Goal: Find specific page/section: Locate a particular part of the current website

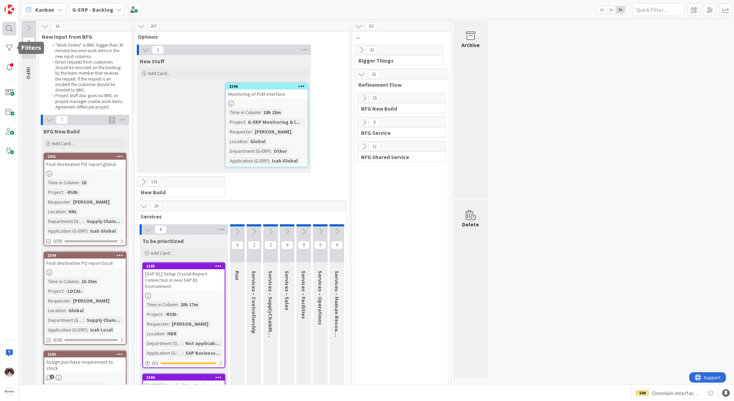
click at [6, 33] on div at bounding box center [9, 29] width 14 height 14
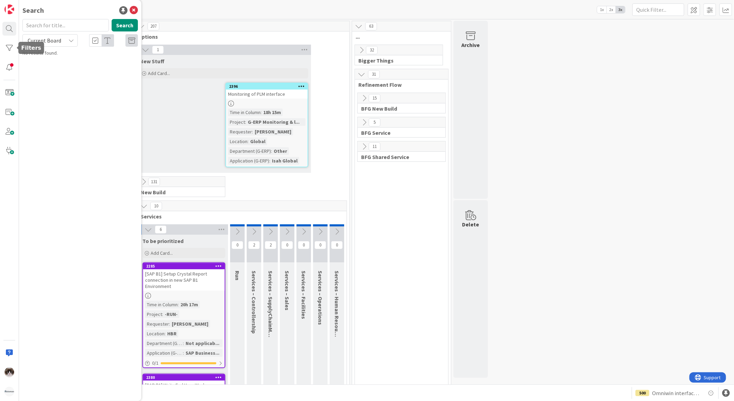
click at [55, 38] on span "Current Board" at bounding box center [45, 40] width 34 height 7
drag, startPoint x: 56, startPoint y: 66, endPoint x: 57, endPoint y: 59, distance: 7.3
click at [56, 66] on span "All Boards" at bounding box center [62, 69] width 72 height 10
click at [59, 26] on input "text" at bounding box center [65, 25] width 86 height 12
type input "2395"
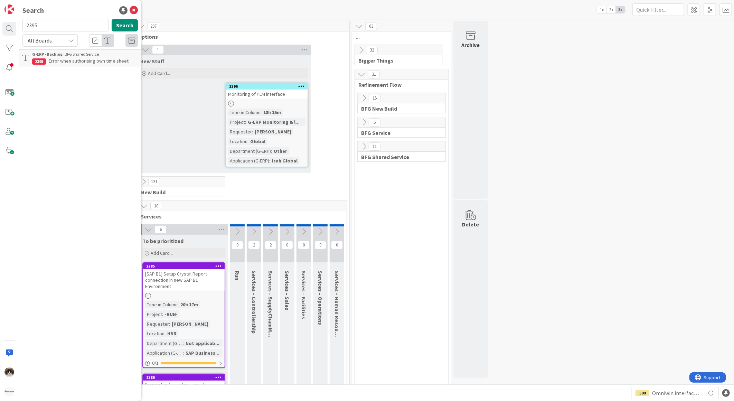
click at [82, 59] on span "Error when authorising own time sheet" at bounding box center [89, 61] width 80 height 6
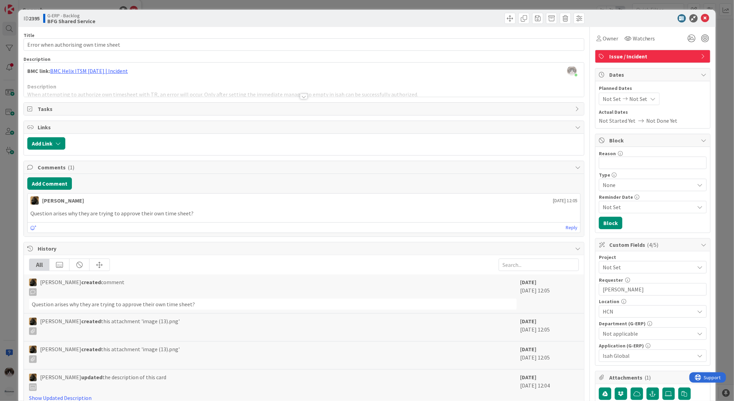
click at [301, 95] on div at bounding box center [304, 97] width 8 height 6
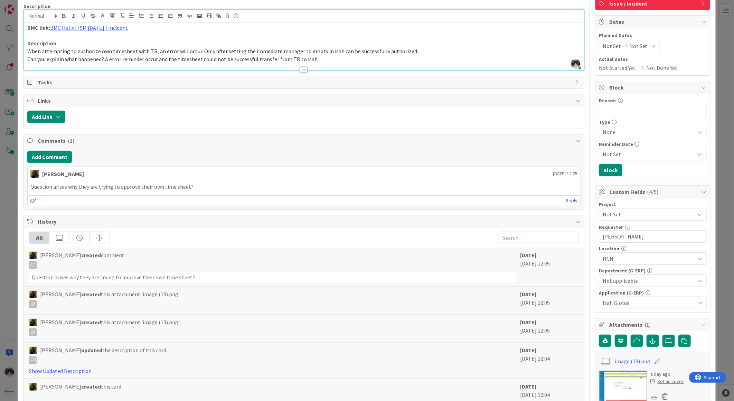
scroll to position [230, 0]
